Goal: Task Accomplishment & Management: Use online tool/utility

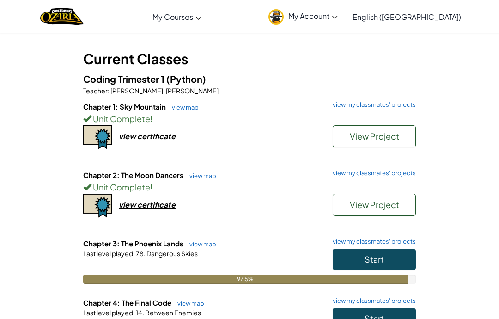
scroll to position [41, 0]
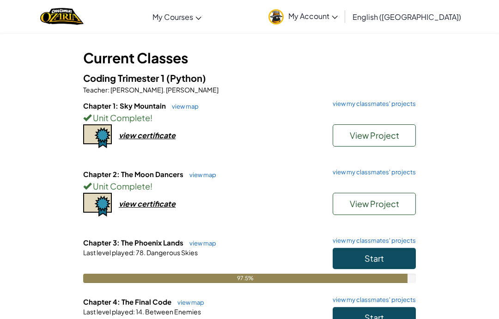
click at [354, 318] on button "Start" at bounding box center [374, 317] width 83 height 21
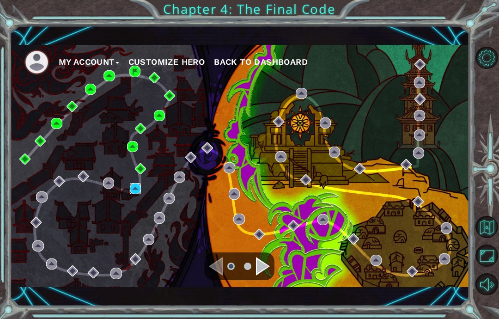
click at [139, 188] on img at bounding box center [135, 188] width 11 height 11
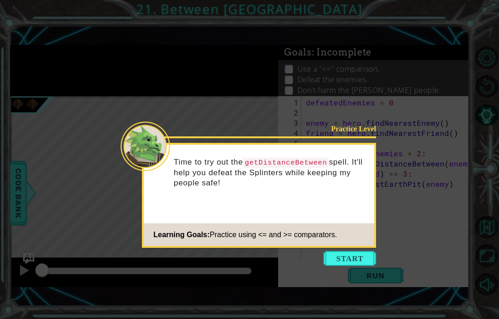
click at [353, 265] on button "Start" at bounding box center [350, 258] width 53 height 15
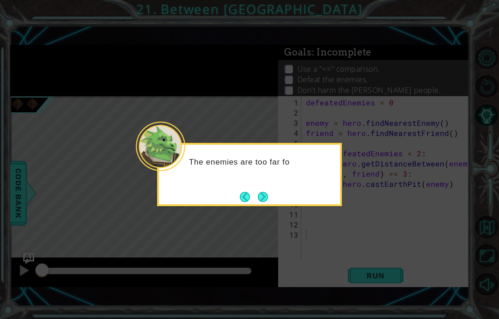
click at [264, 198] on button "Next" at bounding box center [263, 197] width 10 height 10
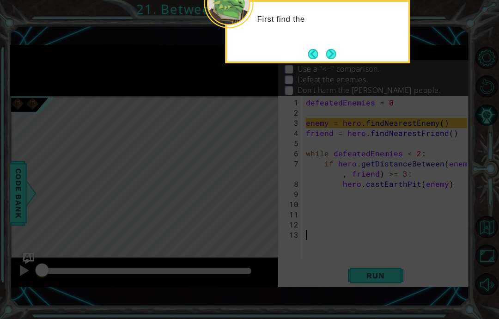
click at [332, 55] on button "Next" at bounding box center [331, 54] width 10 height 10
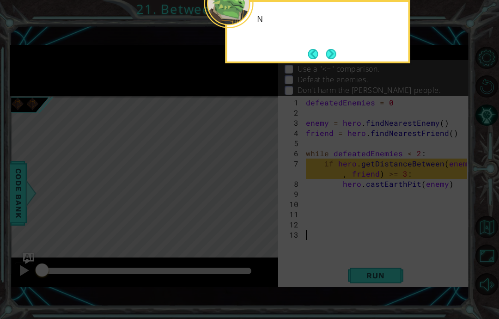
click at [332, 49] on button "Next" at bounding box center [331, 54] width 11 height 11
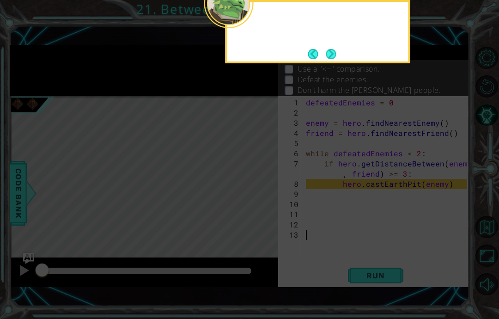
click at [335, 51] on button "Next" at bounding box center [331, 54] width 11 height 11
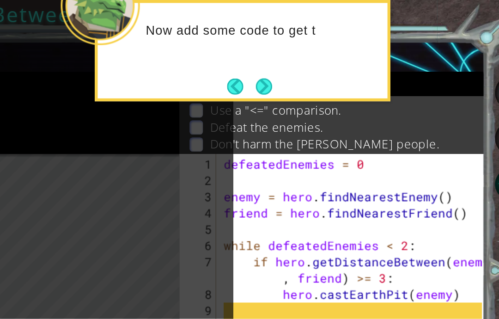
click at [326, 52] on button "Next" at bounding box center [331, 54] width 10 height 10
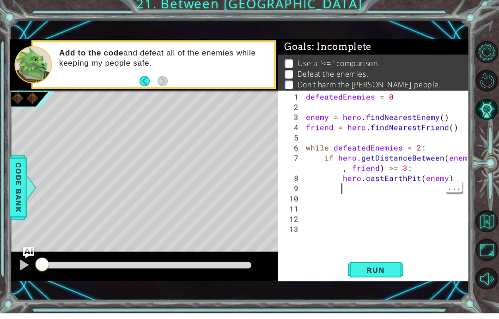
click at [394, 277] on button "Run" at bounding box center [375, 275] width 55 height 19
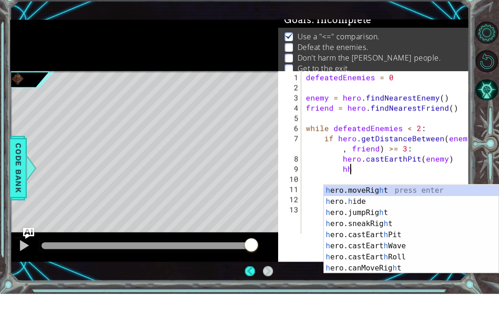
scroll to position [11, 0]
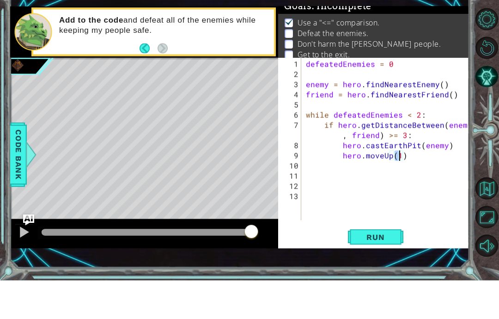
click at [374, 266] on button "Run" at bounding box center [375, 275] width 55 height 19
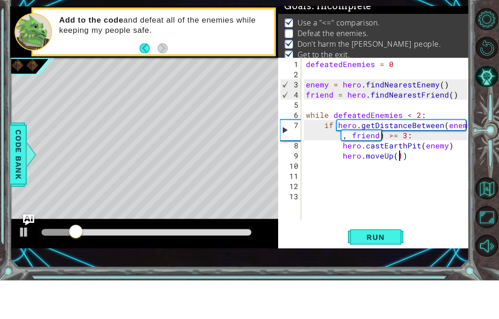
click at [24, 264] on div at bounding box center [24, 270] width 12 height 12
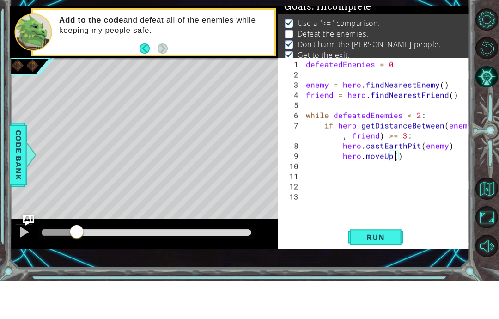
scroll to position [12, 17]
click at [394, 266] on button "Run" at bounding box center [375, 275] width 55 height 19
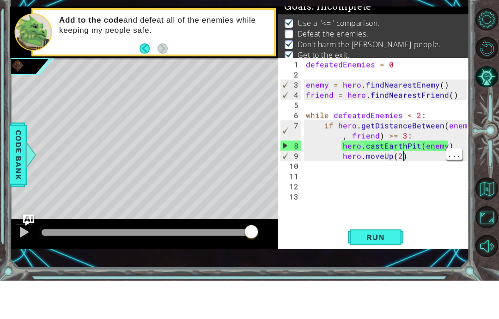
click at [431, 156] on div "defeatedEnemies = 0 enemy = hero . findNearestEnemy ( ) friend = hero . findNea…" at bounding box center [388, 189] width 168 height 183
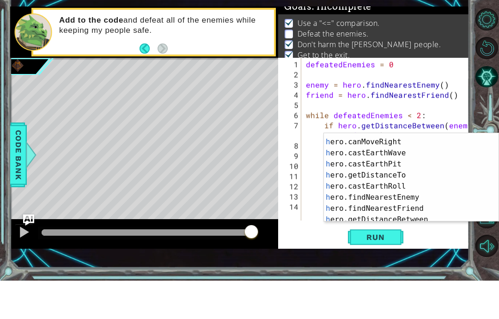
scroll to position [211, 0]
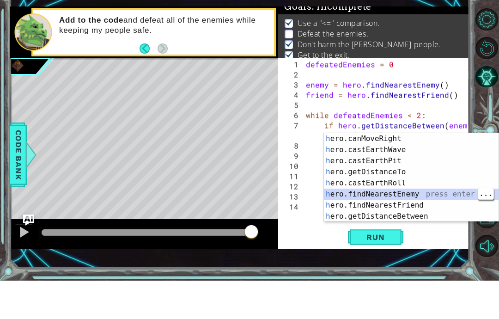
type textarea "abcde fg"
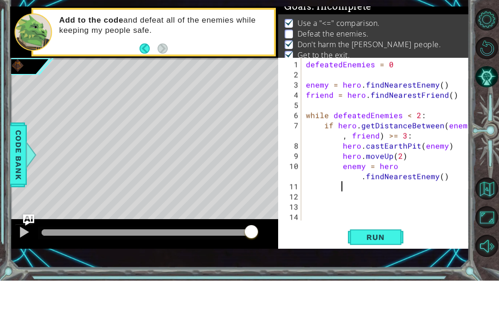
click at [385, 271] on span "Run" at bounding box center [375, 275] width 37 height 9
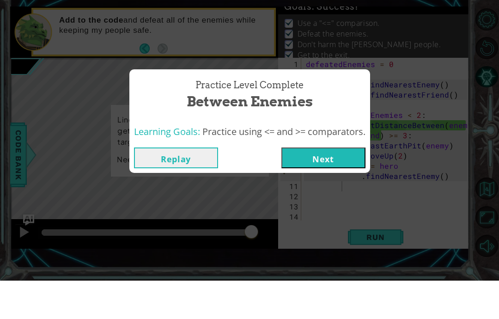
scroll to position [37, 0]
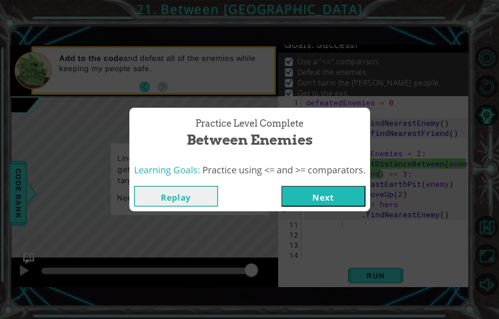
click at [346, 194] on button "Next" at bounding box center [323, 196] width 84 height 21
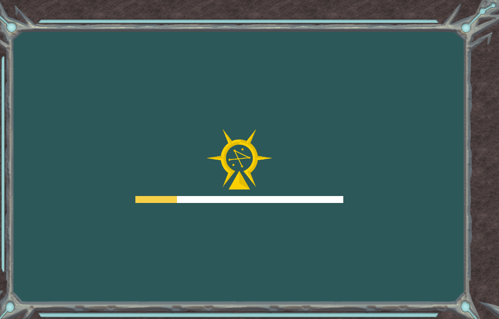
click at [344, 228] on div "Goals Error loading from server. Try refreshing the page. You'll need to join a…" at bounding box center [249, 159] width 499 height 319
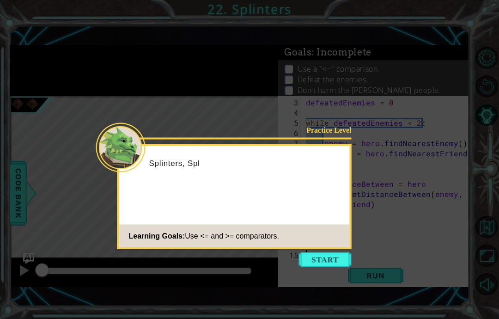
scroll to position [37, 0]
click at [324, 252] on button "Start" at bounding box center [325, 259] width 53 height 15
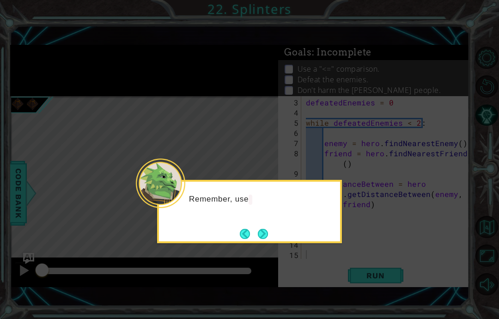
click at [333, 229] on icon at bounding box center [249, 159] width 499 height 319
click at [264, 228] on button "Next" at bounding box center [262, 233] width 11 height 11
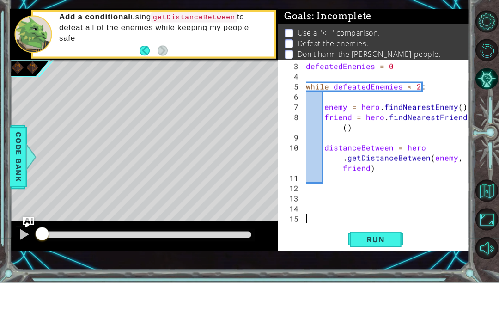
click at [391, 271] on span "Run" at bounding box center [375, 275] width 37 height 9
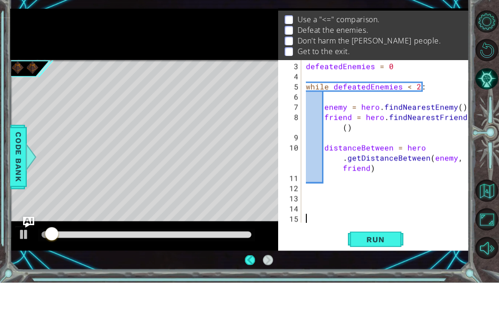
scroll to position [12, 0]
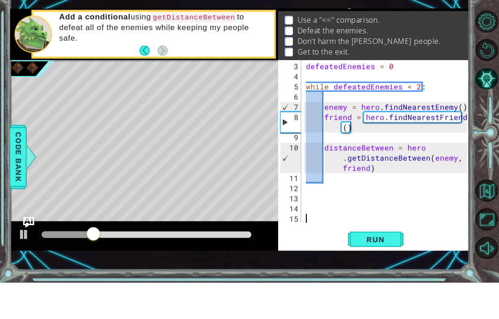
click at [24, 264] on div at bounding box center [24, 270] width 12 height 12
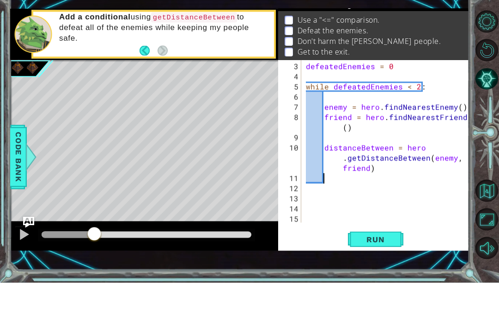
scroll to position [20, 0]
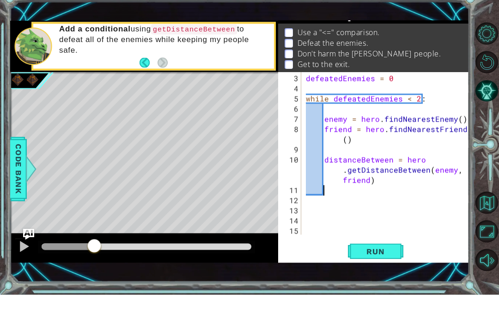
click at [485, 257] on button "Maximize Browser" at bounding box center [487, 255] width 22 height 22
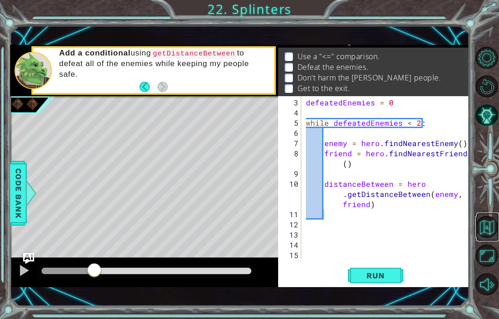
click at [485, 238] on button "Back to Map" at bounding box center [487, 227] width 22 height 22
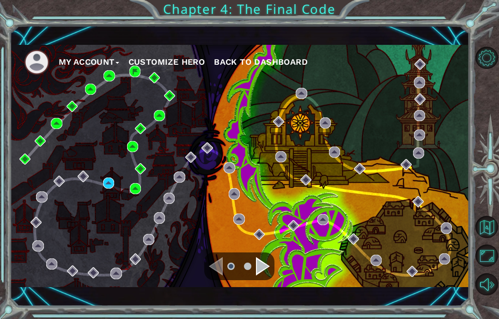
scroll to position [37, 0]
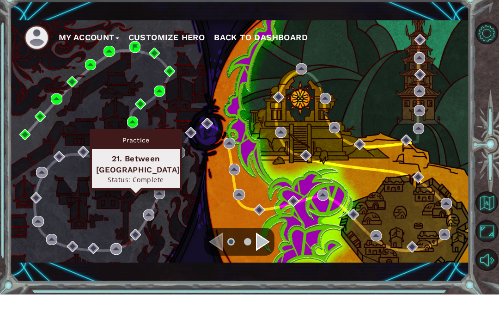
click at [137, 183] on img at bounding box center [135, 188] width 11 height 11
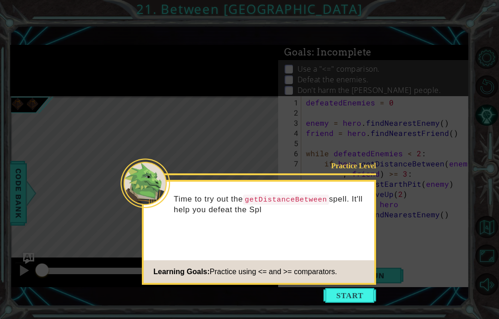
click at [356, 288] on button "Start" at bounding box center [350, 295] width 53 height 15
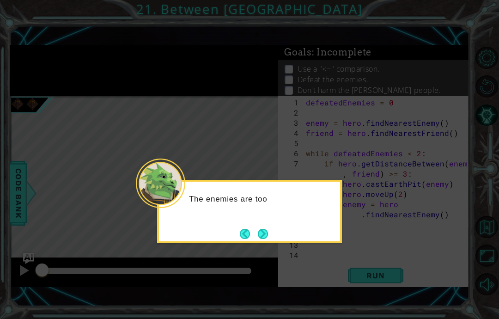
click at [259, 228] on button "Next" at bounding box center [263, 234] width 12 height 12
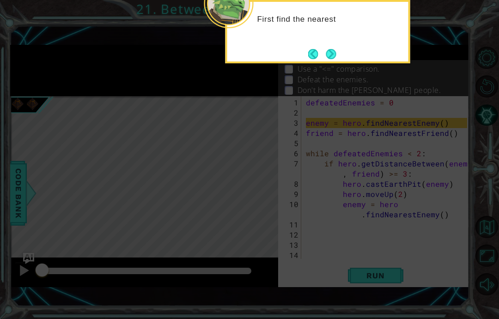
click at [336, 48] on button "Next" at bounding box center [331, 54] width 12 height 12
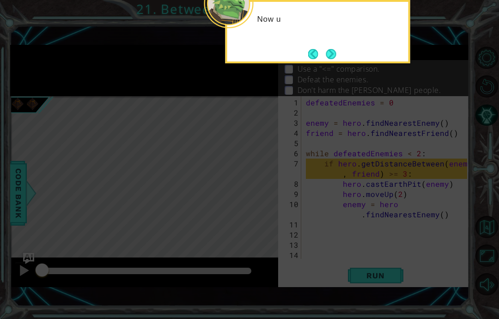
click at [333, 49] on button "Next" at bounding box center [331, 54] width 10 height 10
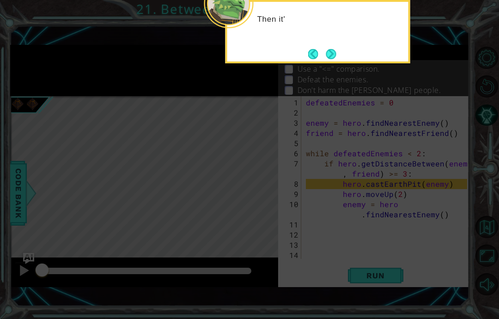
click at [336, 49] on button "Next" at bounding box center [331, 54] width 10 height 10
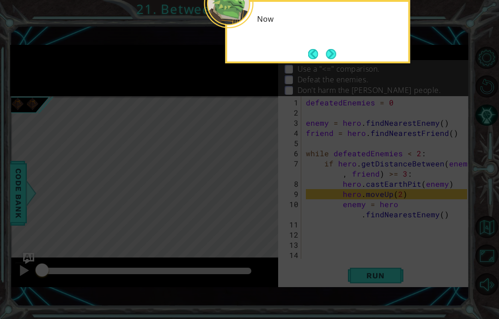
click at [335, 49] on button "Next" at bounding box center [330, 54] width 11 height 11
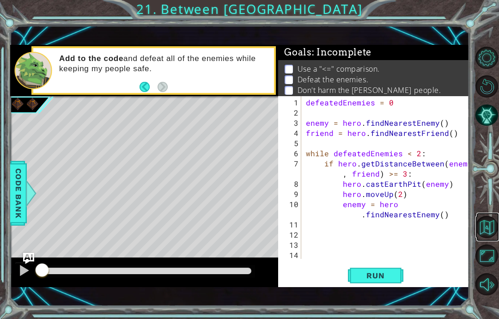
click at [493, 238] on button "Back to Map" at bounding box center [487, 227] width 22 height 22
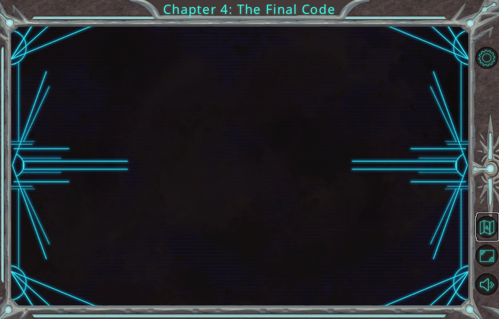
click at [485, 238] on button "Back to Map" at bounding box center [487, 227] width 22 height 22
click at [492, 238] on button "Back to Map" at bounding box center [487, 227] width 22 height 22
click at [482, 238] on button "Back to Map" at bounding box center [487, 227] width 22 height 22
click at [485, 238] on button "Back to Map" at bounding box center [487, 227] width 22 height 22
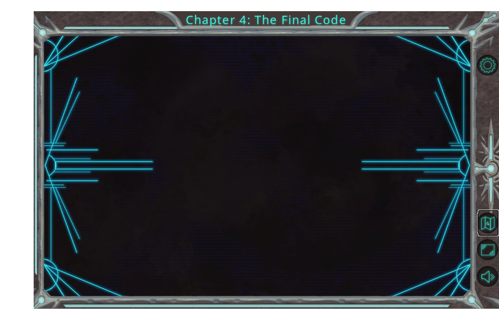
scroll to position [16, 0]
